Goal: Information Seeking & Learning: Find specific fact

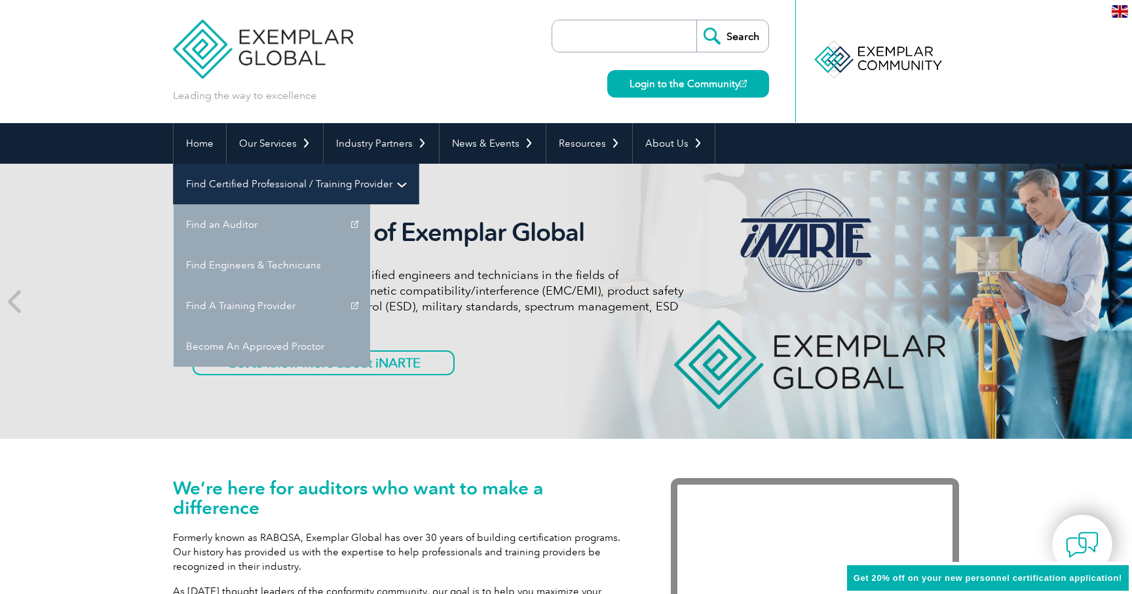
click at [419, 164] on link "Find Certified Professional / Training Provider" at bounding box center [296, 184] width 245 height 41
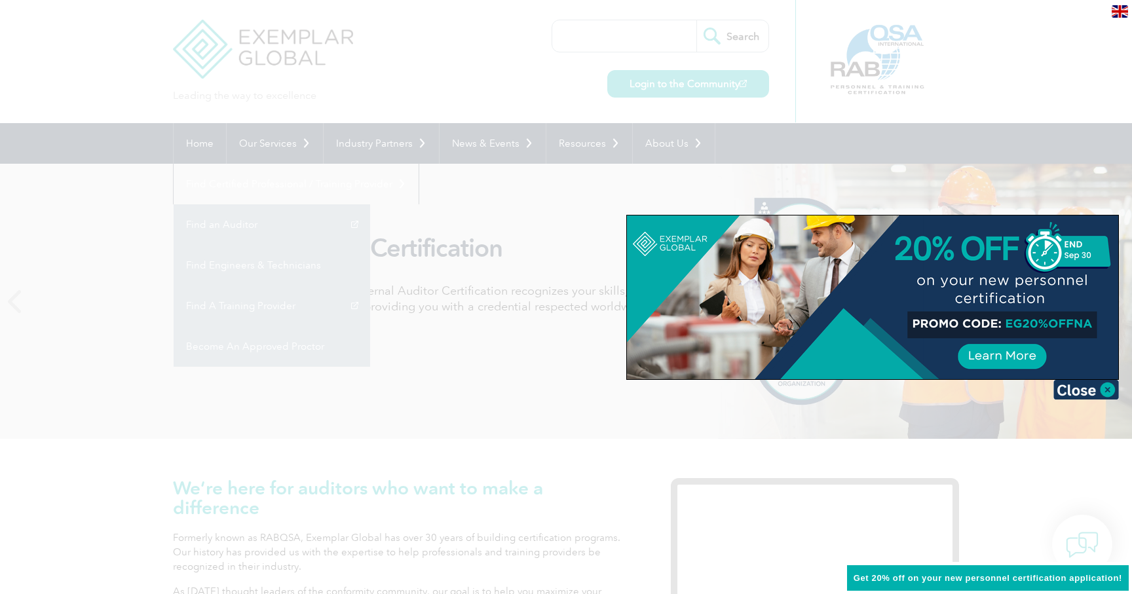
click at [832, 162] on div at bounding box center [566, 297] width 1132 height 594
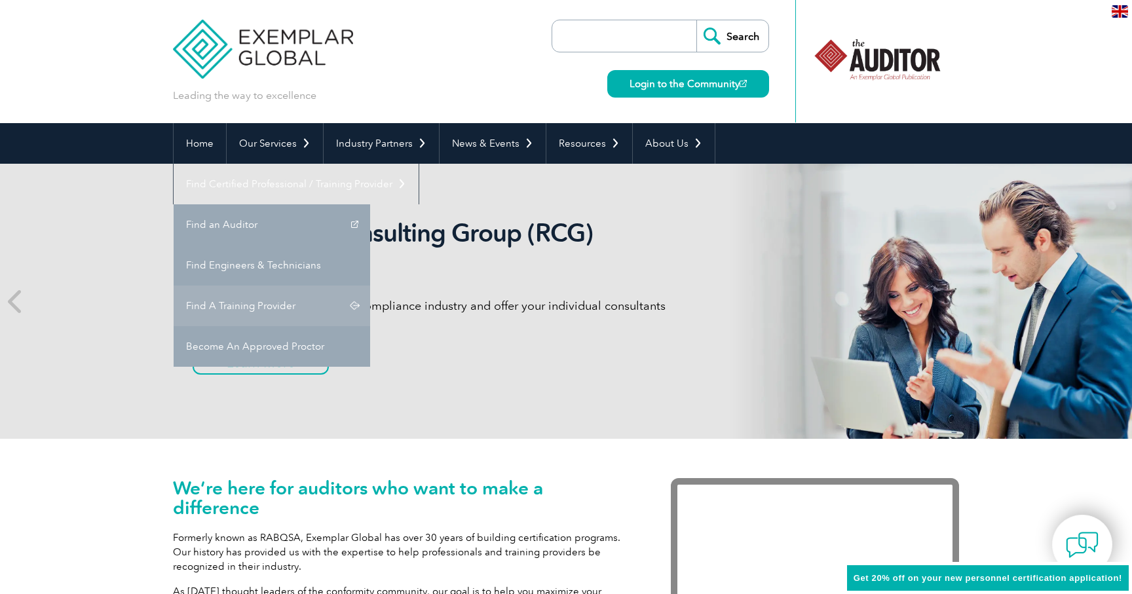
click at [370, 286] on link "Find A Training Provider" at bounding box center [272, 306] width 197 height 41
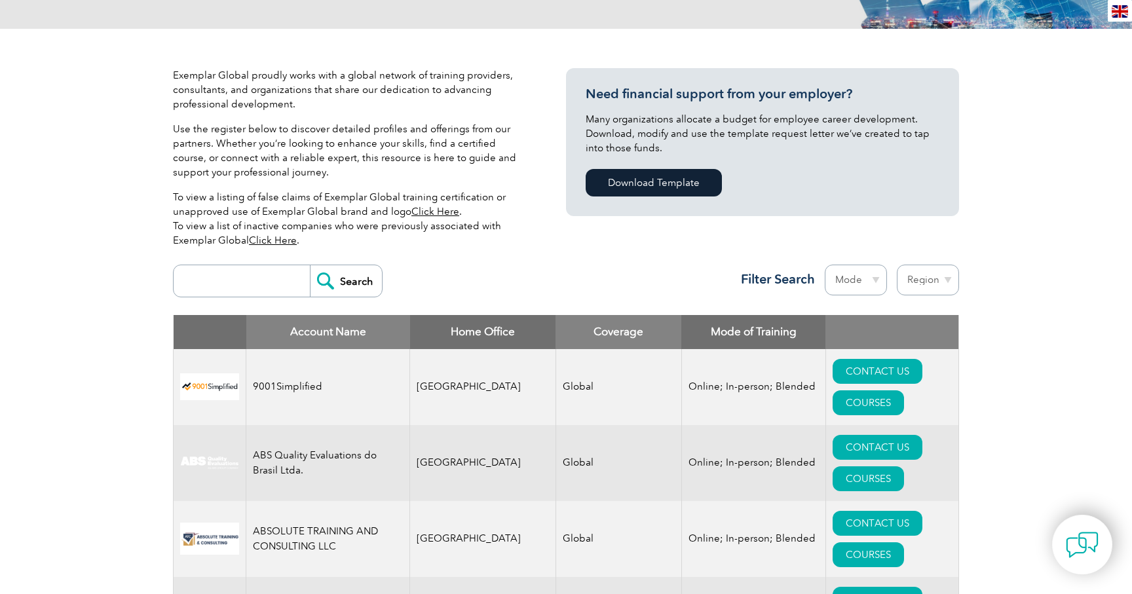
scroll to position [273, 0]
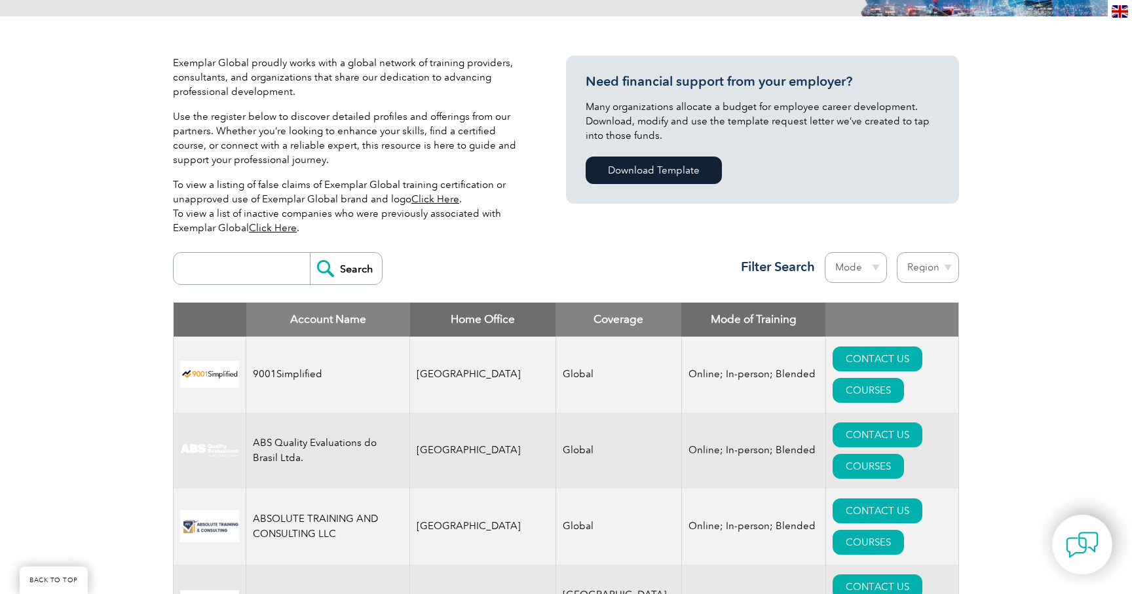
click at [244, 271] on input "search" at bounding box center [245, 268] width 130 height 31
type input "9421"
click at [310, 253] on input "Search" at bounding box center [346, 268] width 72 height 31
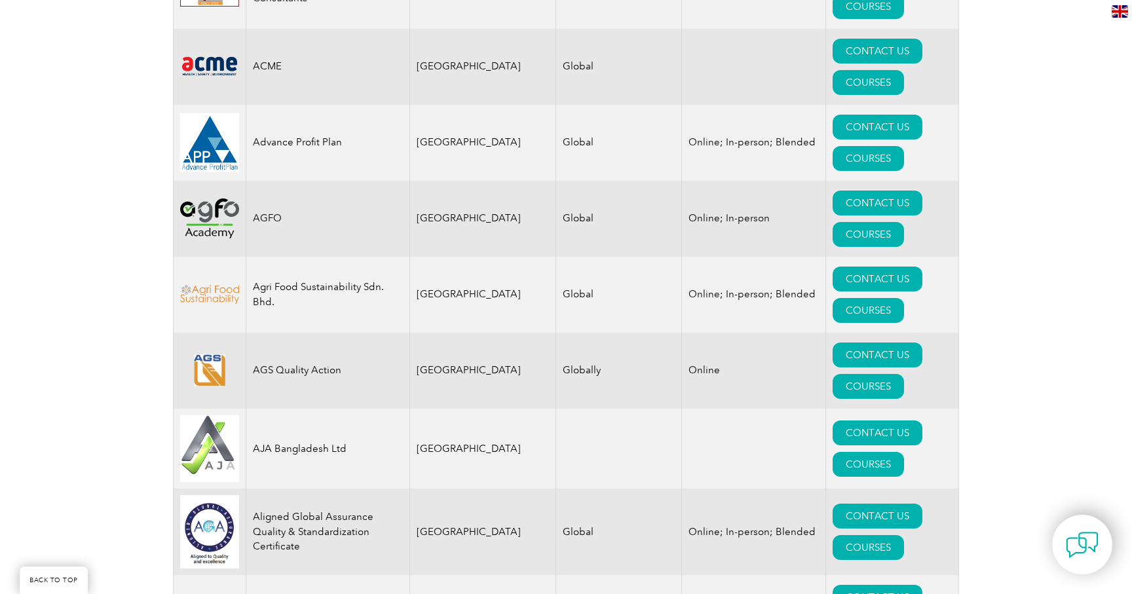
scroll to position [1135, 0]
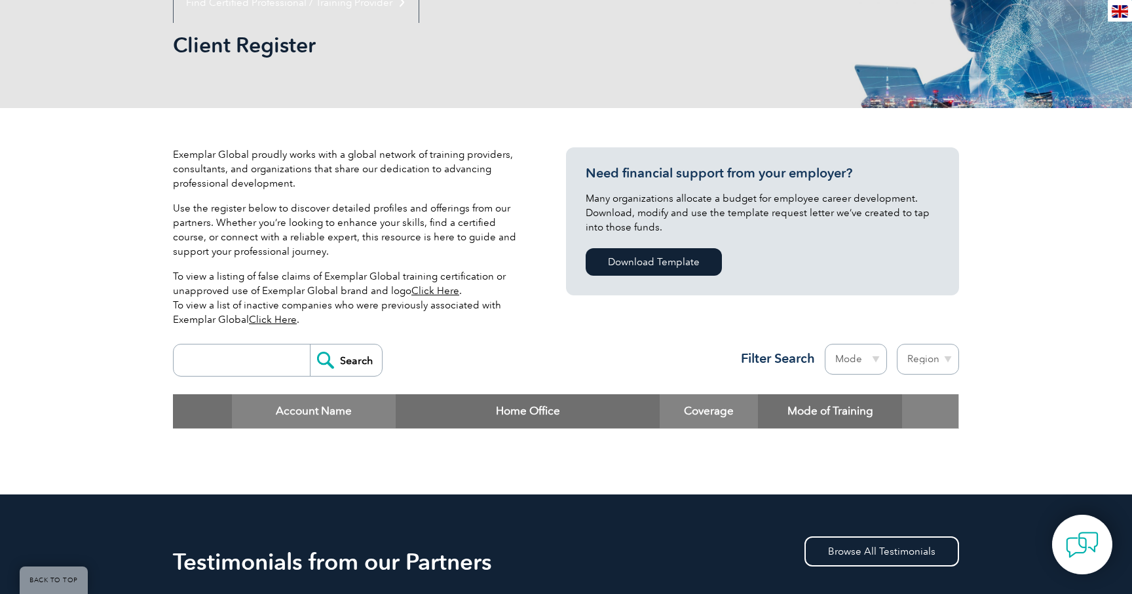
scroll to position [206, 0]
